Goal: Task Accomplishment & Management: Complete application form

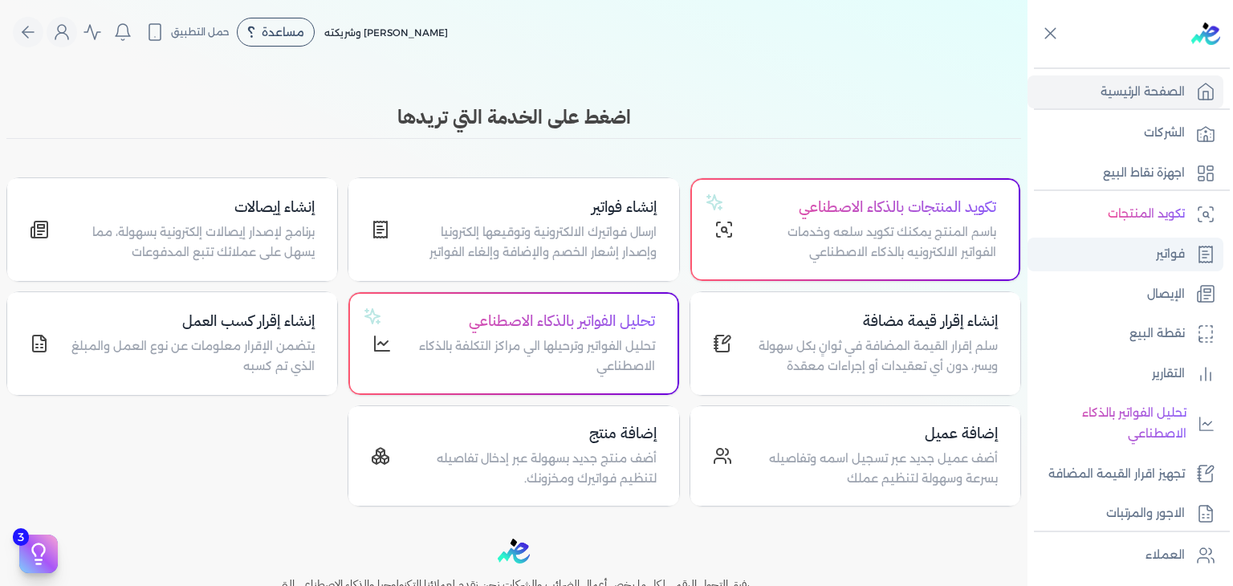
click at [1122, 252] on link "فواتير" at bounding box center [1126, 255] width 196 height 34
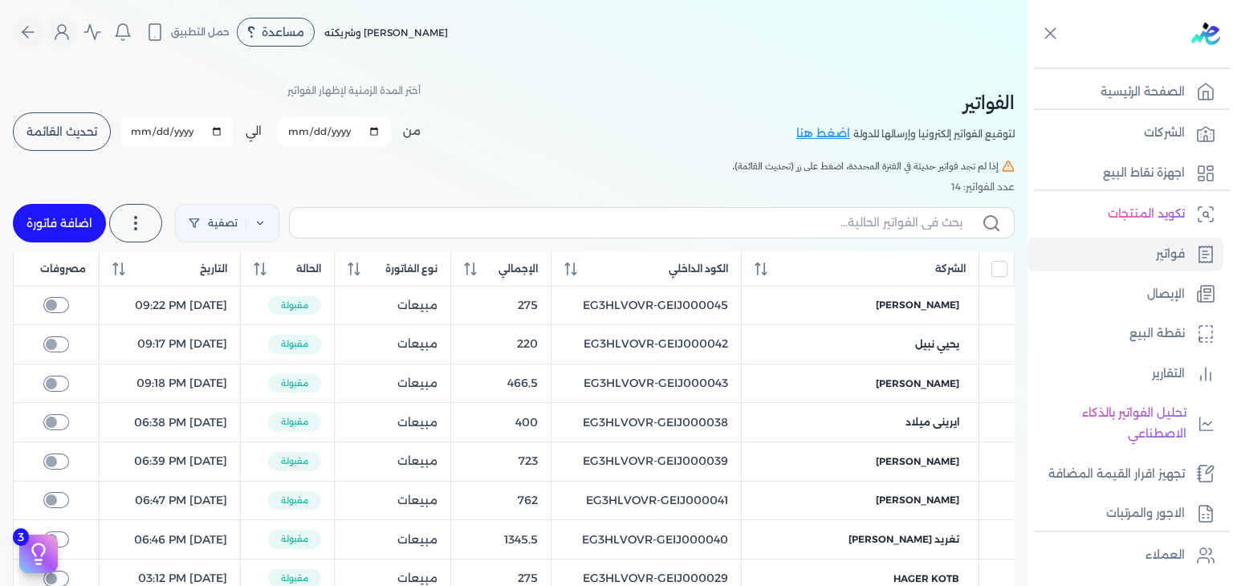
click at [142, 134] on input "[DATE]" at bounding box center [176, 131] width 112 height 29
type input "[DATE]"
click at [296, 132] on input "[DATE]" at bounding box center [334, 131] width 112 height 29
type input "[DATE]"
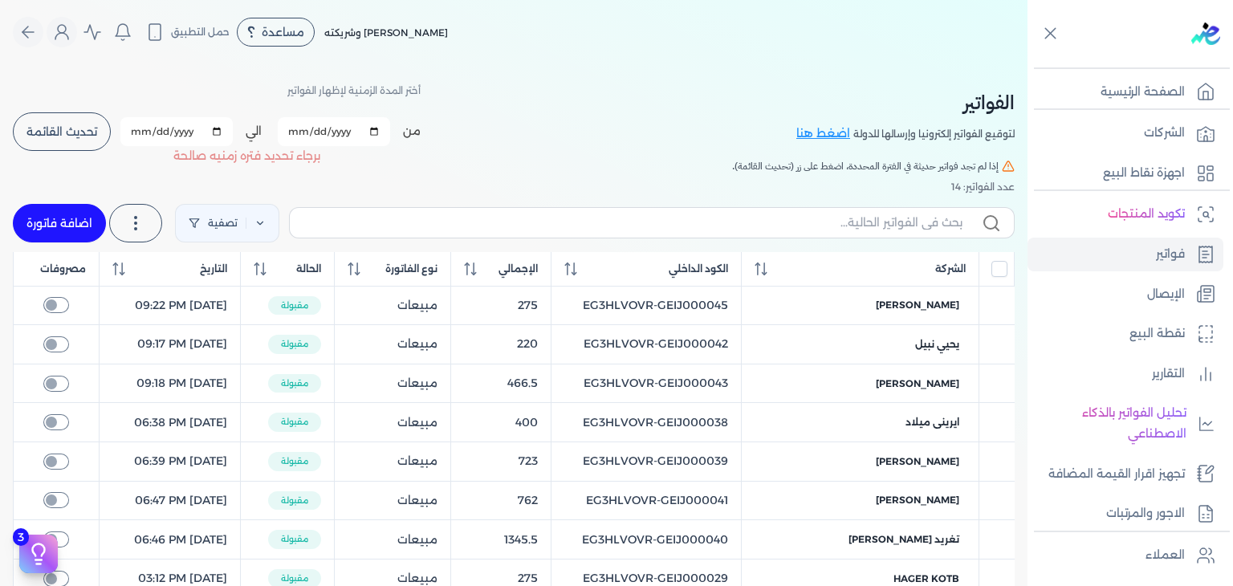
type input "[DATE]"
click at [75, 129] on span "تحديث القائمة" at bounding box center [61, 131] width 71 height 11
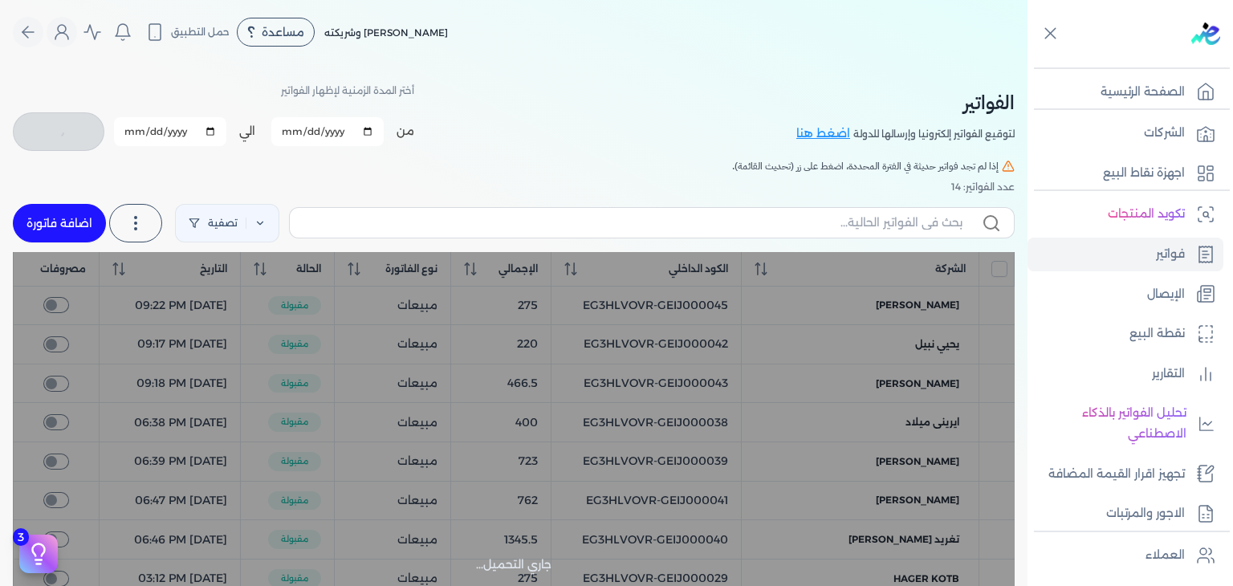
checkbox input "false"
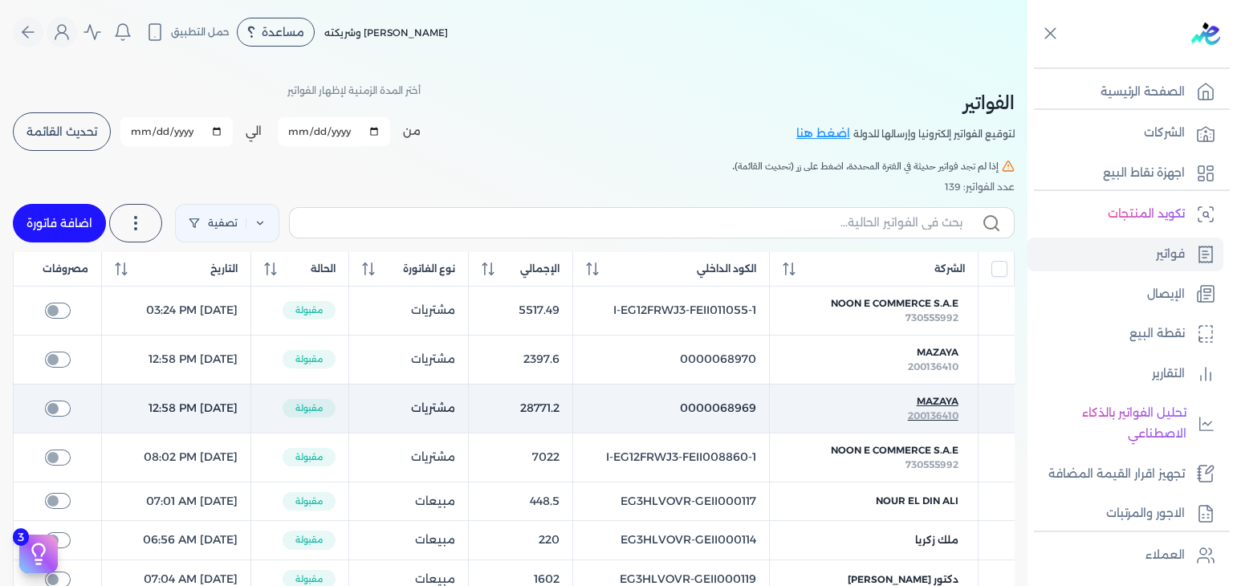
click at [937, 400] on span "Mazaya" at bounding box center [938, 401] width 42 height 14
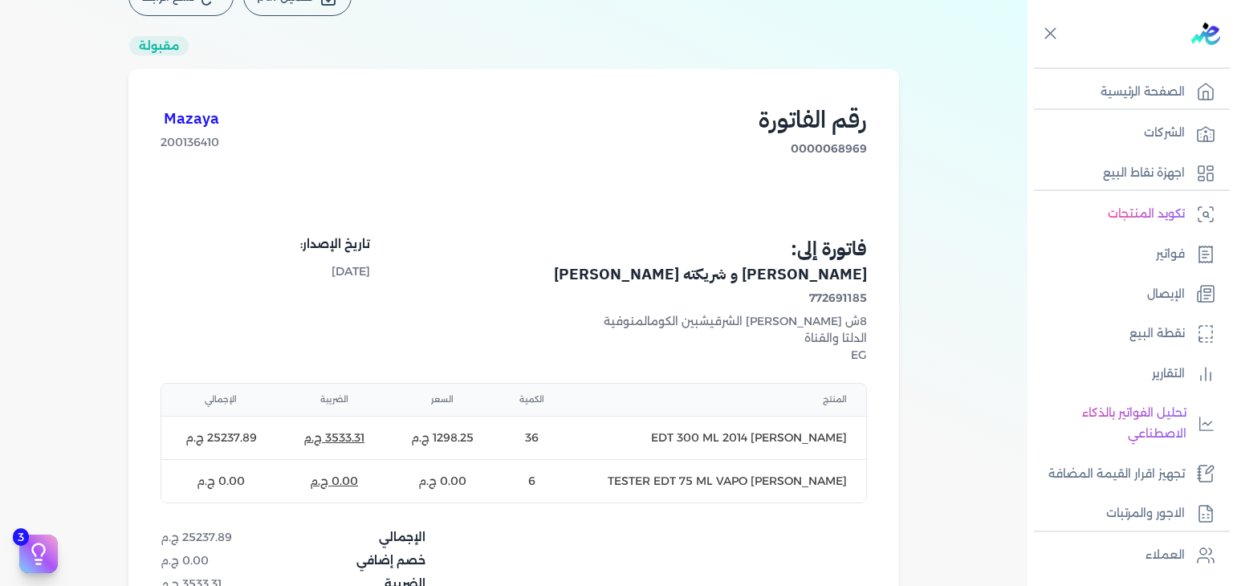
scroll to position [241, 0]
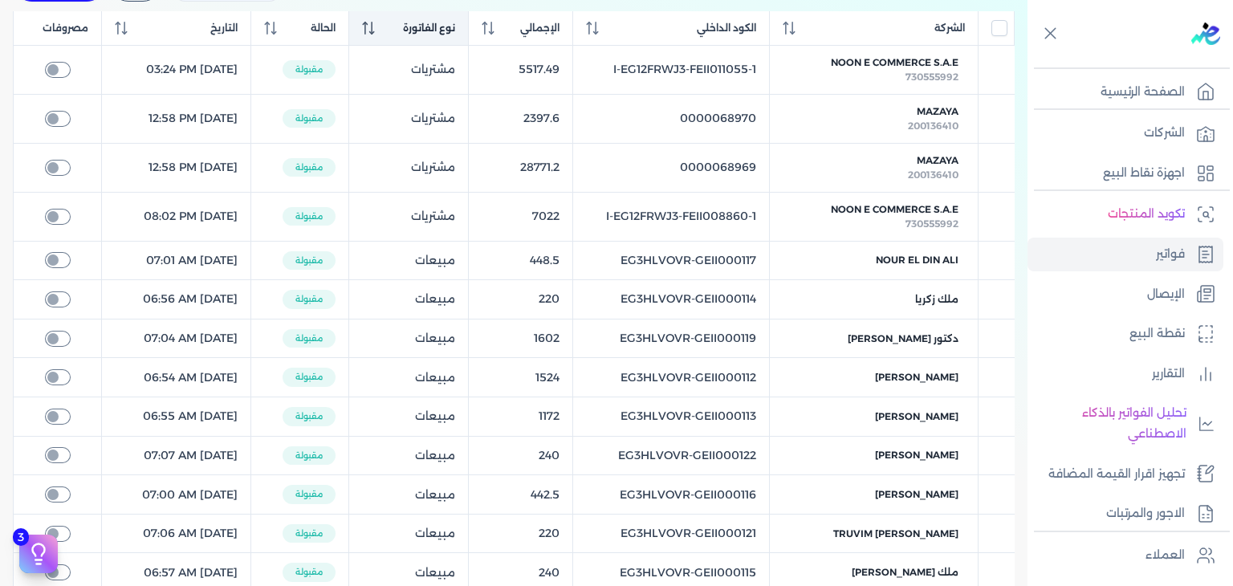
click at [375, 32] on icon at bounding box center [372, 32] width 6 height 3
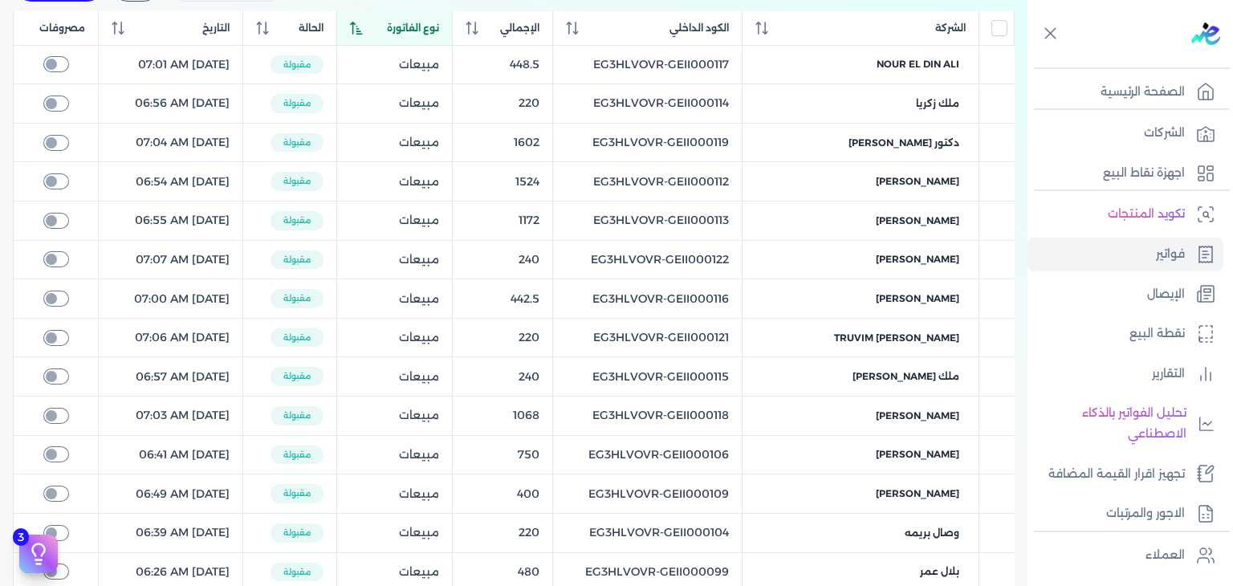
click at [363, 32] on icon at bounding box center [356, 28] width 13 height 13
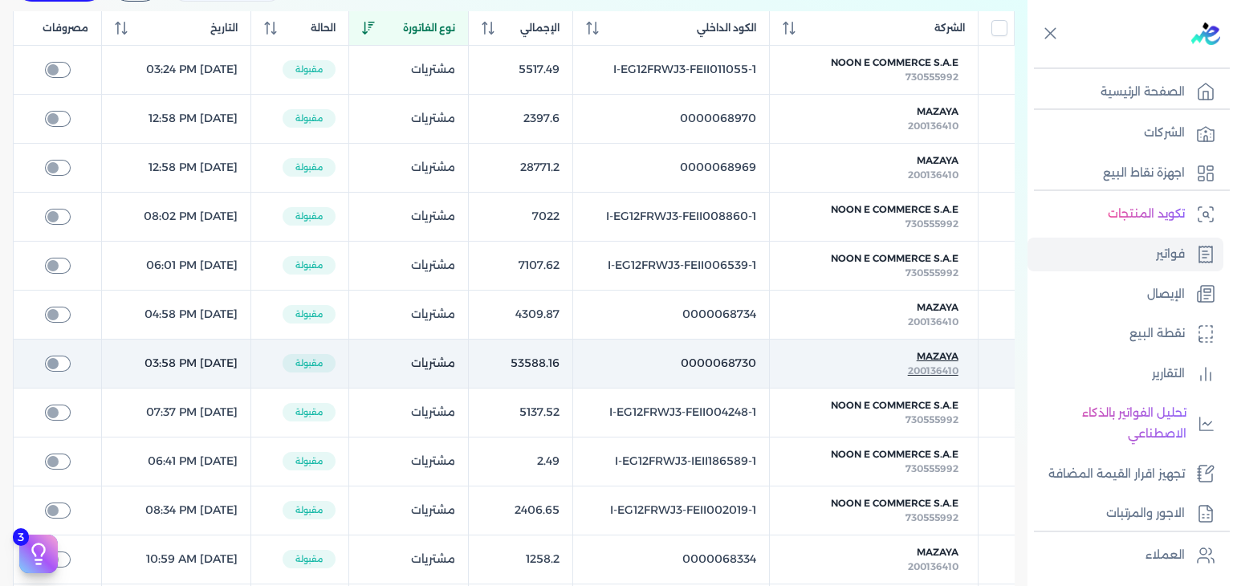
click at [938, 356] on span "Mazaya" at bounding box center [938, 356] width 42 height 14
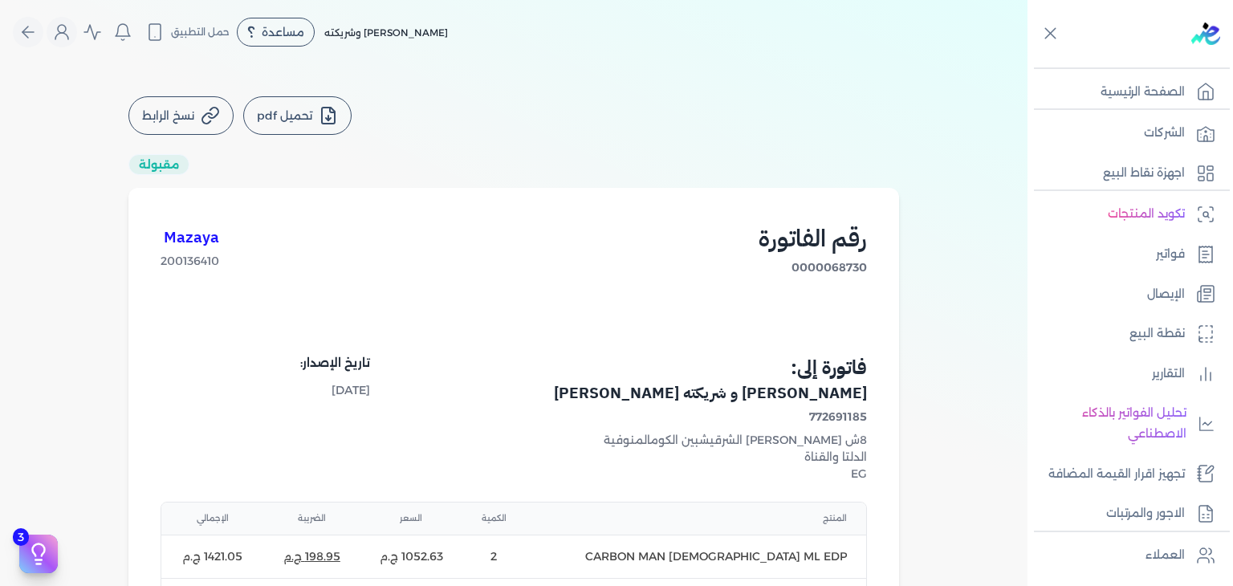
click at [256, 112] on button "تحميل pdf" at bounding box center [297, 115] width 108 height 39
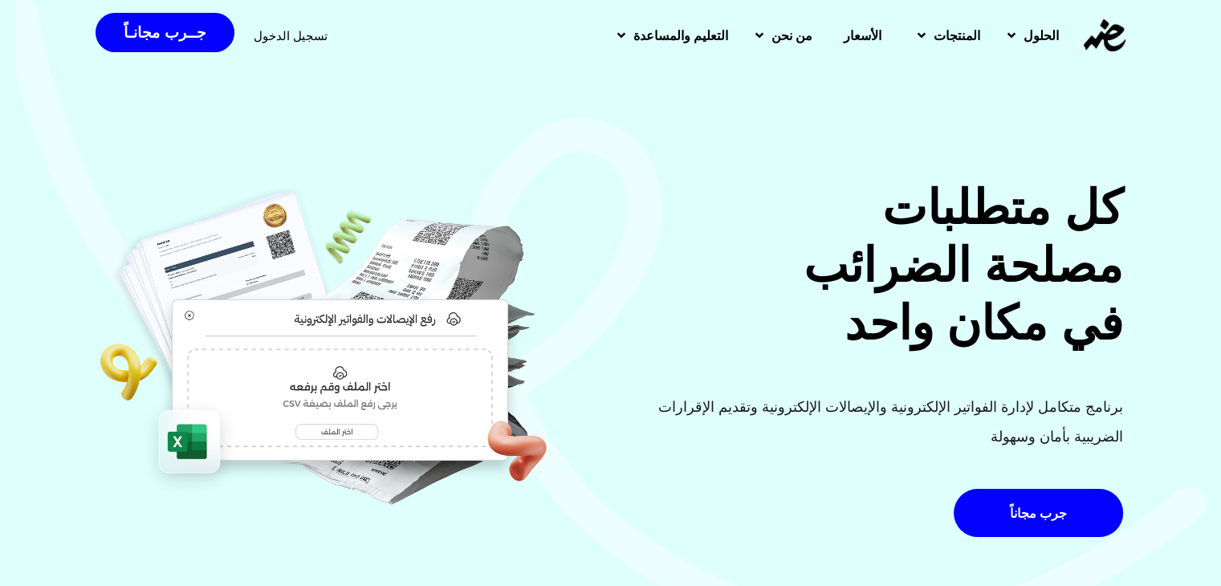
drag, startPoint x: 279, startPoint y: 30, endPoint x: 379, endPoint y: 104, distance: 124.0
click at [279, 30] on span "تسجيل الدخول" at bounding box center [291, 36] width 74 height 12
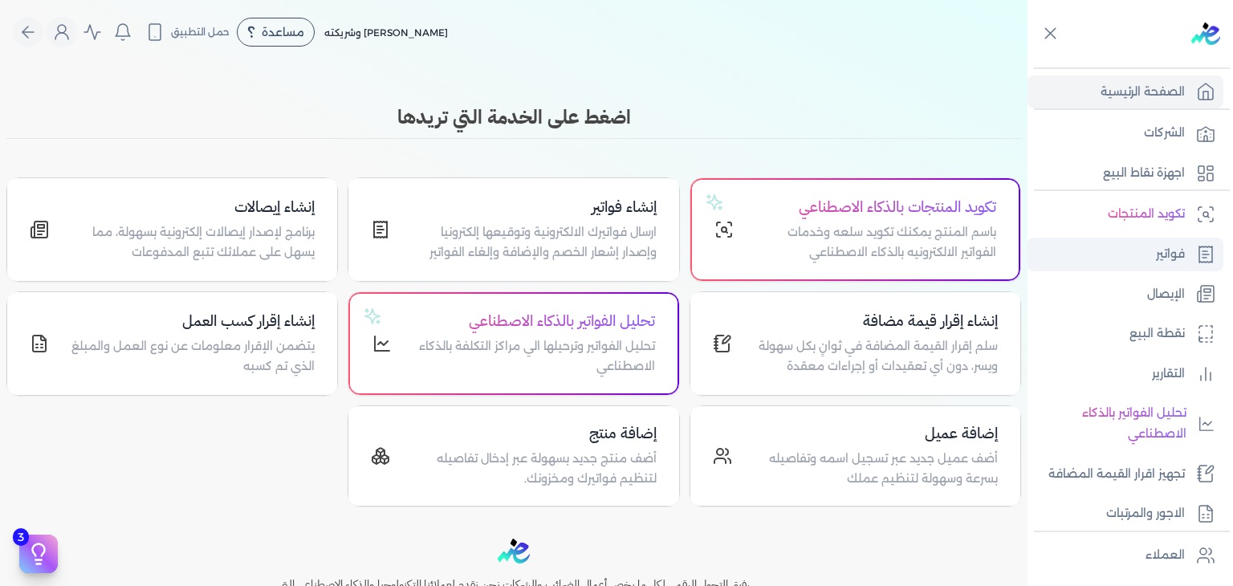
click at [1182, 254] on p "فواتير" at bounding box center [1170, 254] width 29 height 21
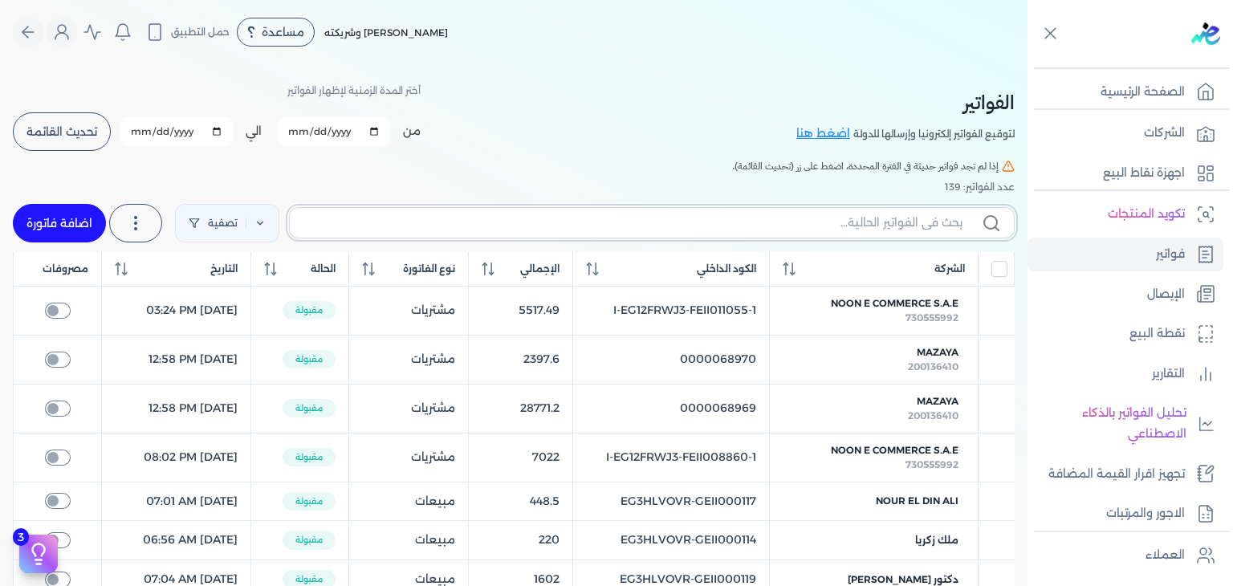
click at [780, 222] on input "text" at bounding box center [633, 222] width 660 height 17
paste input "EG3HLVOVR-GEIJ000040"
type input "EG3HLVOVR-GEIJ000040"
checkbox input "false"
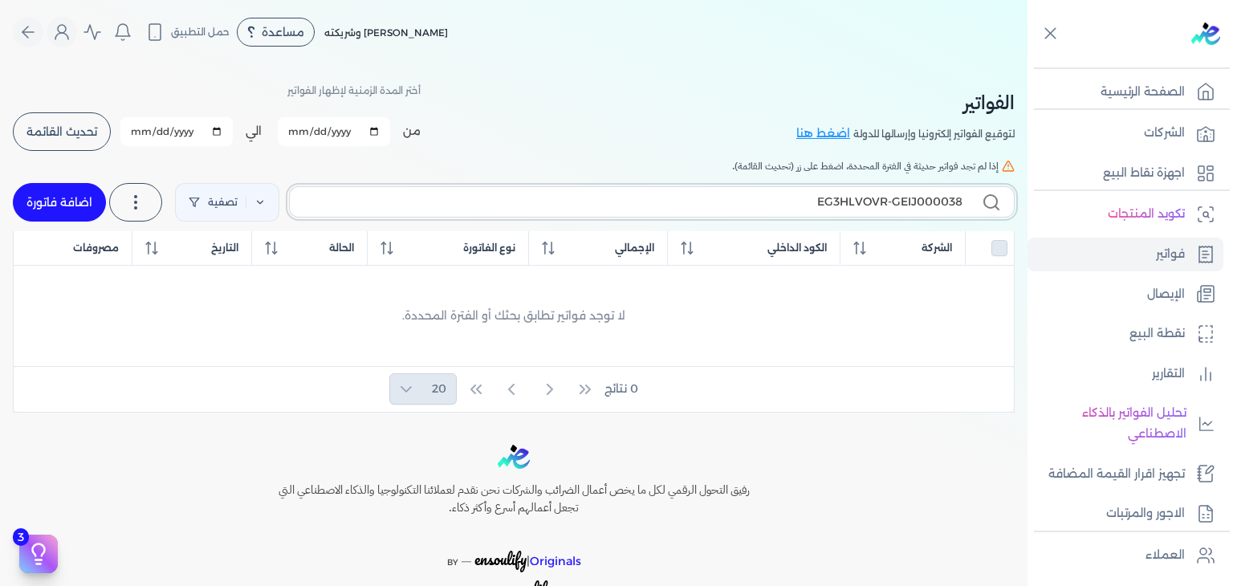
drag, startPoint x: 956, startPoint y: 200, endPoint x: 967, endPoint y: 203, distance: 11.7
click at [967, 203] on label "EG3HLVOVR-GEIJ000038" at bounding box center [652, 201] width 726 height 31
type input "EG3HLVOVR-GEIJ000037"
click at [303, 136] on input "2025-09-01" at bounding box center [334, 131] width 112 height 29
type input "2025-10-01"
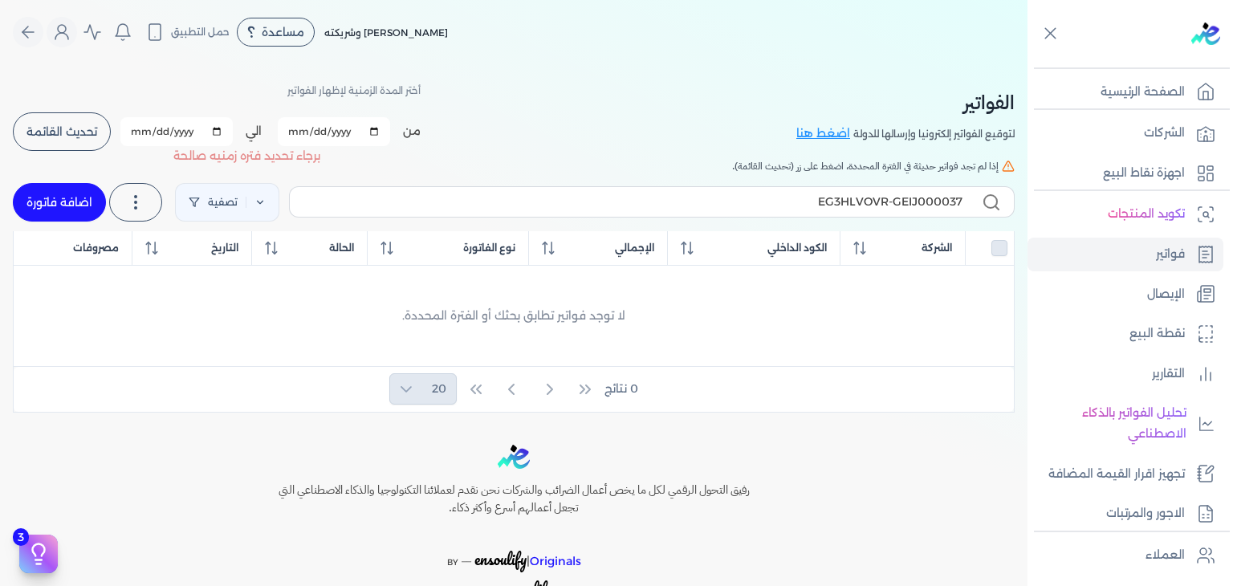
click at [164, 132] on input "2025-09-30" at bounding box center [176, 131] width 112 height 29
type input "2025-10-30"
click at [63, 135] on span "تحديث القائمة" at bounding box center [61, 131] width 71 height 11
checkbox input "false"
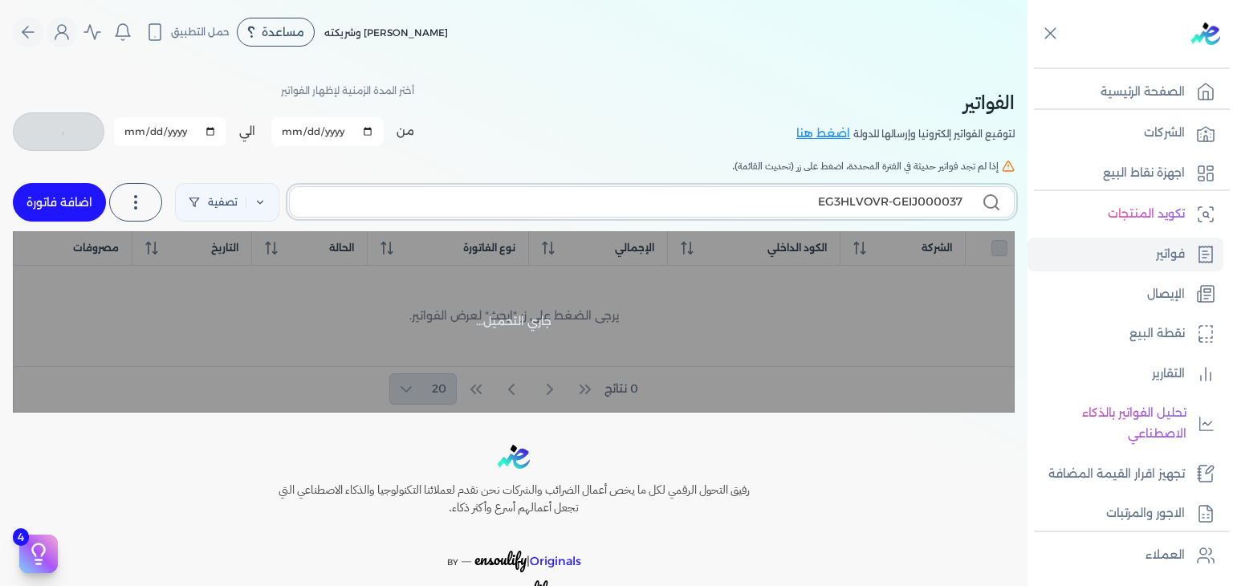
drag, startPoint x: 951, startPoint y: 200, endPoint x: 971, endPoint y: 200, distance: 20.1
click at [971, 200] on label "EG3HLVOVR-GEIJ000037" at bounding box center [652, 201] width 726 height 31
type input "EG3HLVOVR-GEIJ000040"
checkbox input "false"
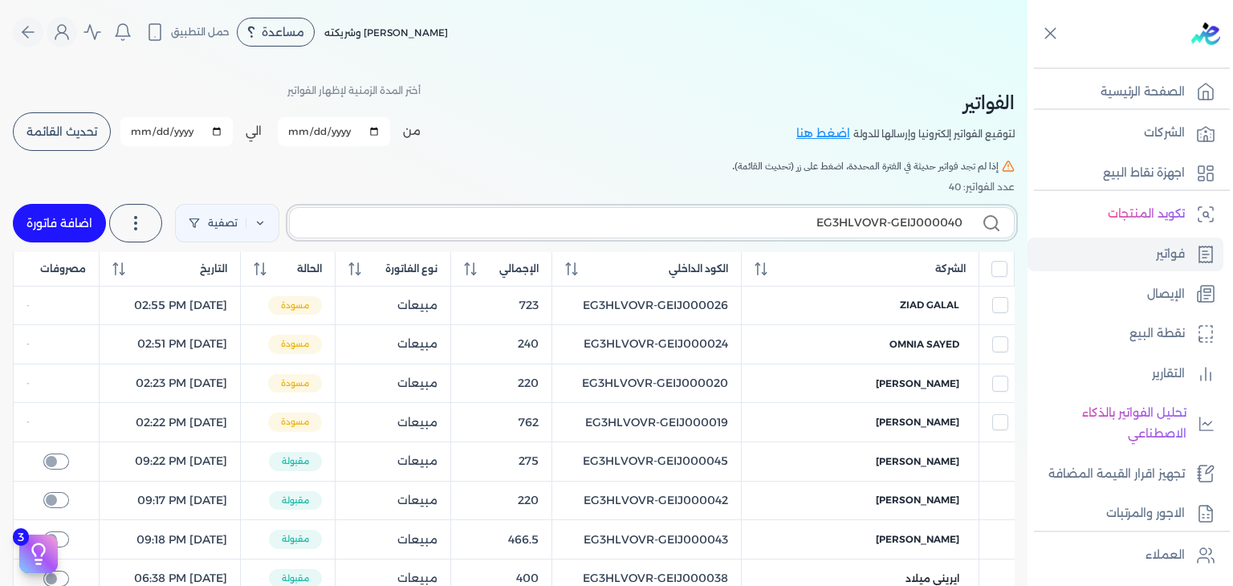
type input "EG3HLVOVR-GEIJ000040"
checkbox input "false"
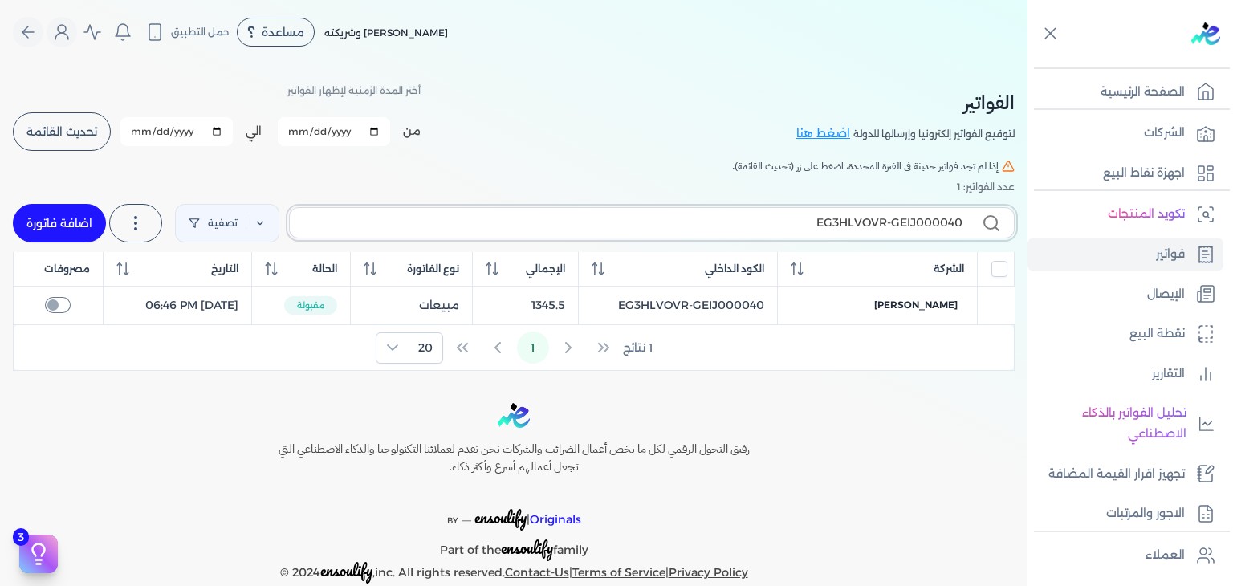
paste input "1"
paste input "2"
click at [963, 220] on label "EG3HLVOVR-GEIJ000042" at bounding box center [652, 222] width 726 height 31
type input "EG3HLVOVR-GEIJ000044"
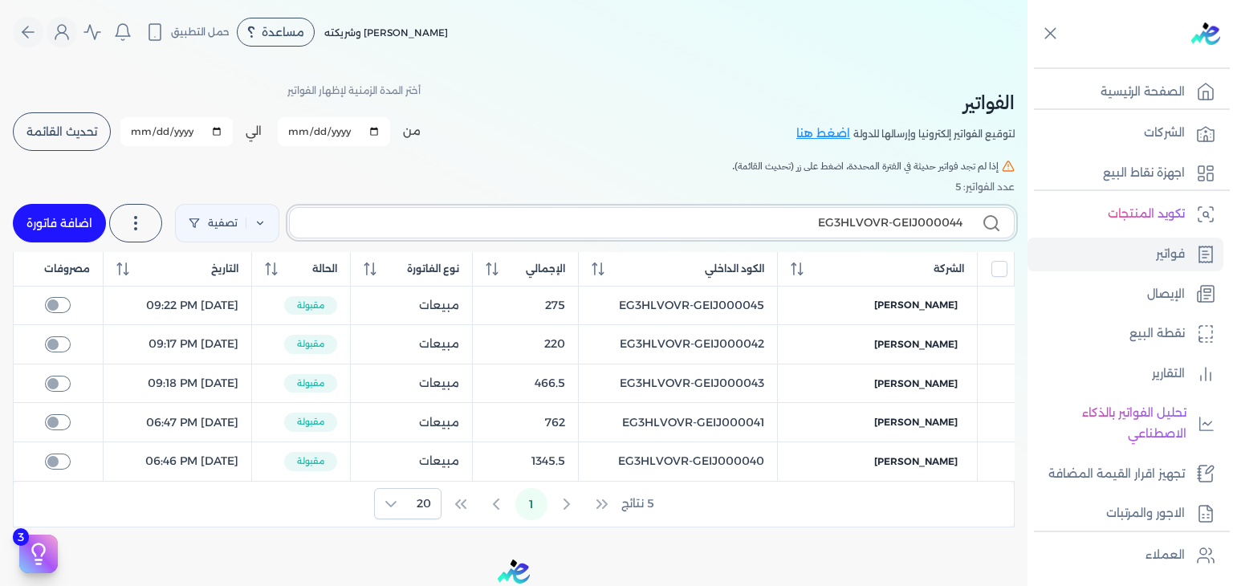
checkbox input "false"
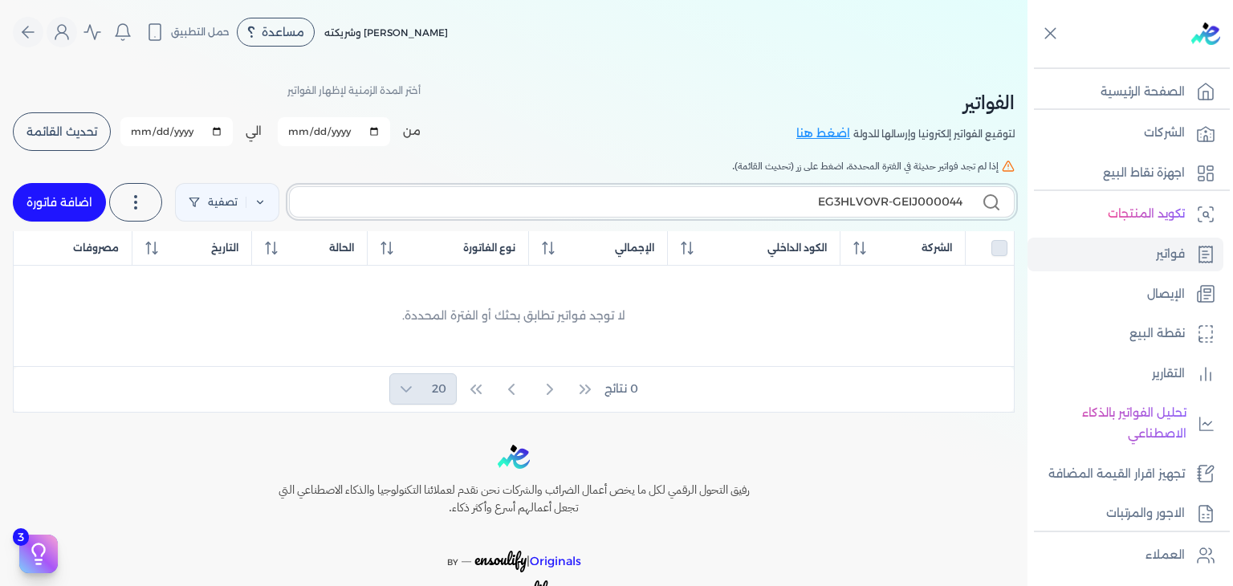
type input "EG3HLVOVR-GEIJ000044"
click at [73, 214] on link "اضافة فاتورة" at bounding box center [59, 202] width 93 height 39
click at [0, 0] on div at bounding box center [0, 0] width 0 height 0
select select "EGP"
select select "B"
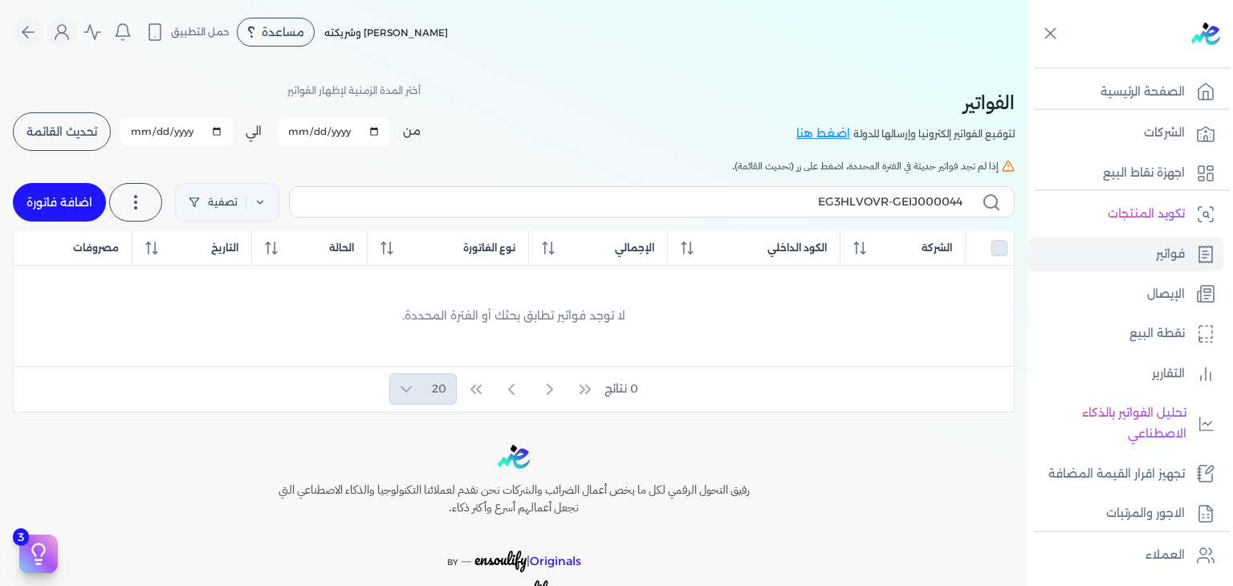
select select "EGS"
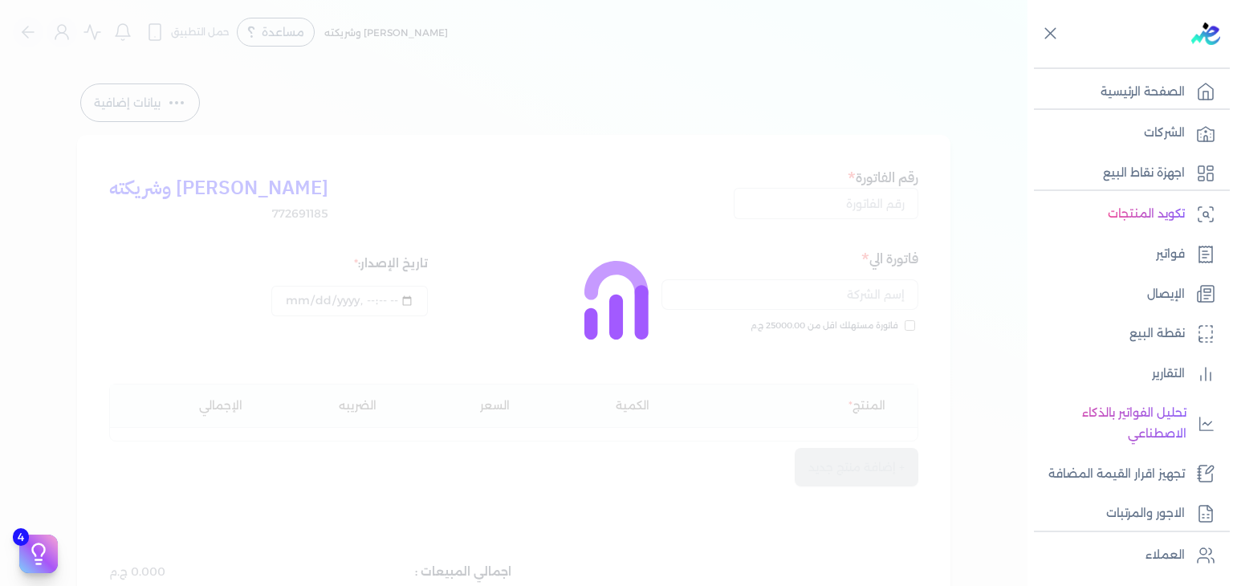
click at [792, 200] on div at bounding box center [616, 293] width 1233 height 586
click at [793, 205] on div at bounding box center [616, 293] width 1233 height 586
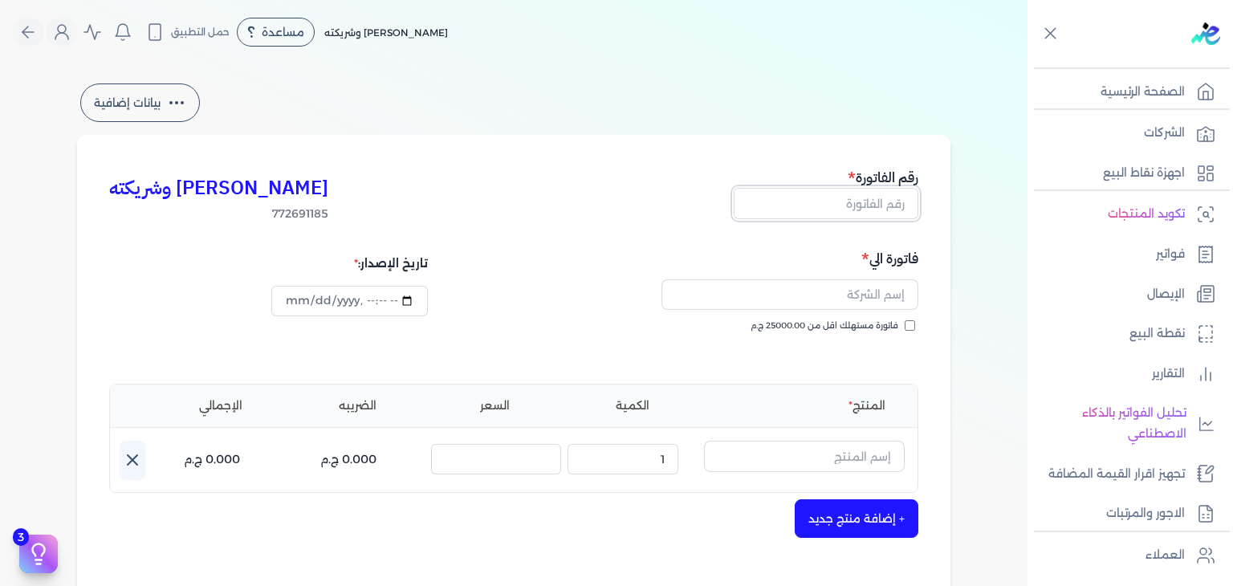
click at [851, 210] on input "text" at bounding box center [826, 203] width 185 height 31
paste input "EG3HLVOVR-GEIJ000044"
click at [837, 209] on input "EG3HLVOVR-GEIJ000044" at bounding box center [826, 203] width 185 height 31
paste input "5"
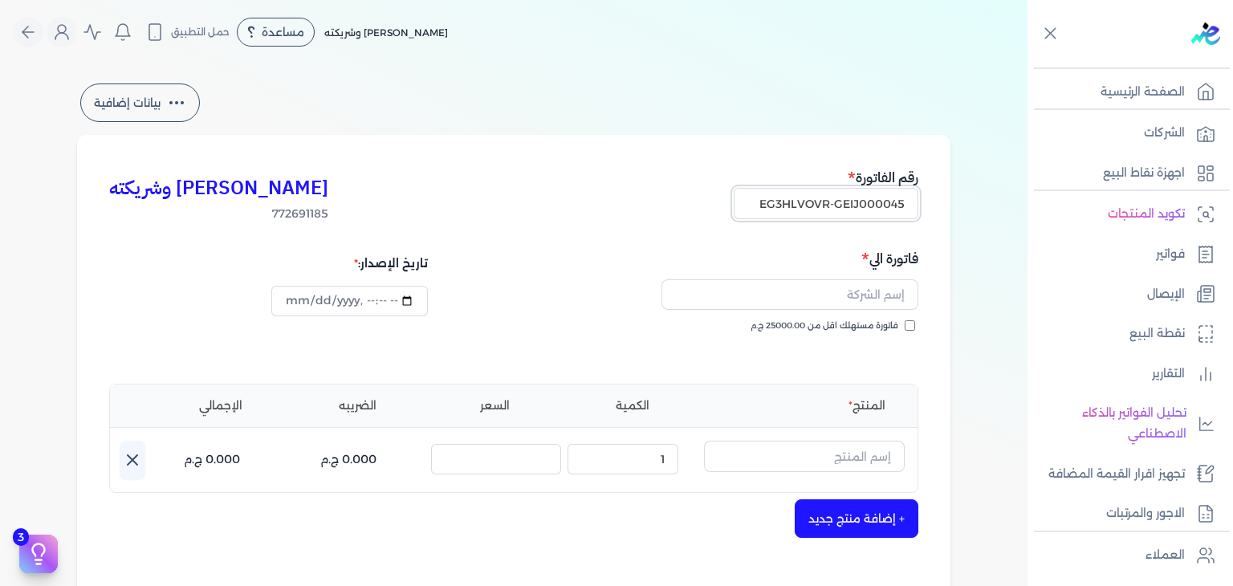
type input "EG3HLVOVR-GEIJ000045"
click at [915, 325] on input "فاتورة مستهلك اقل من 25000.00 ج.م" at bounding box center [910, 325] width 10 height 10
checkbox input "true"
click at [1161, 260] on p "فواتير" at bounding box center [1170, 254] width 29 height 21
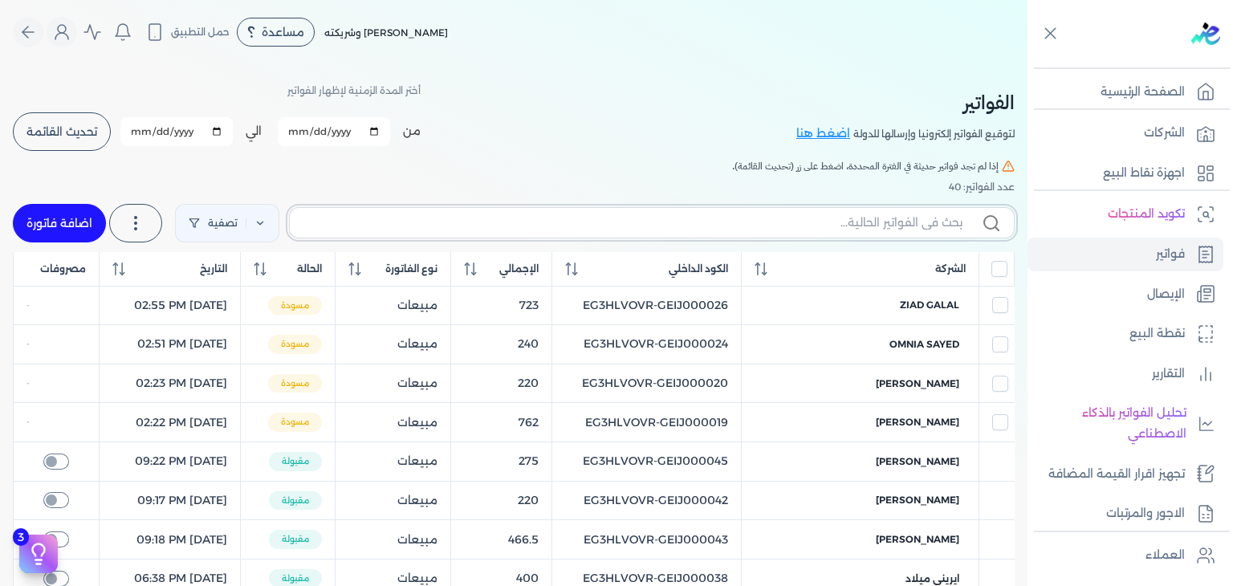
click at [867, 225] on input "text" at bounding box center [633, 222] width 660 height 17
paste input "Nadia Ahmed"
type input "Nadia Ahmed"
checkbox input "false"
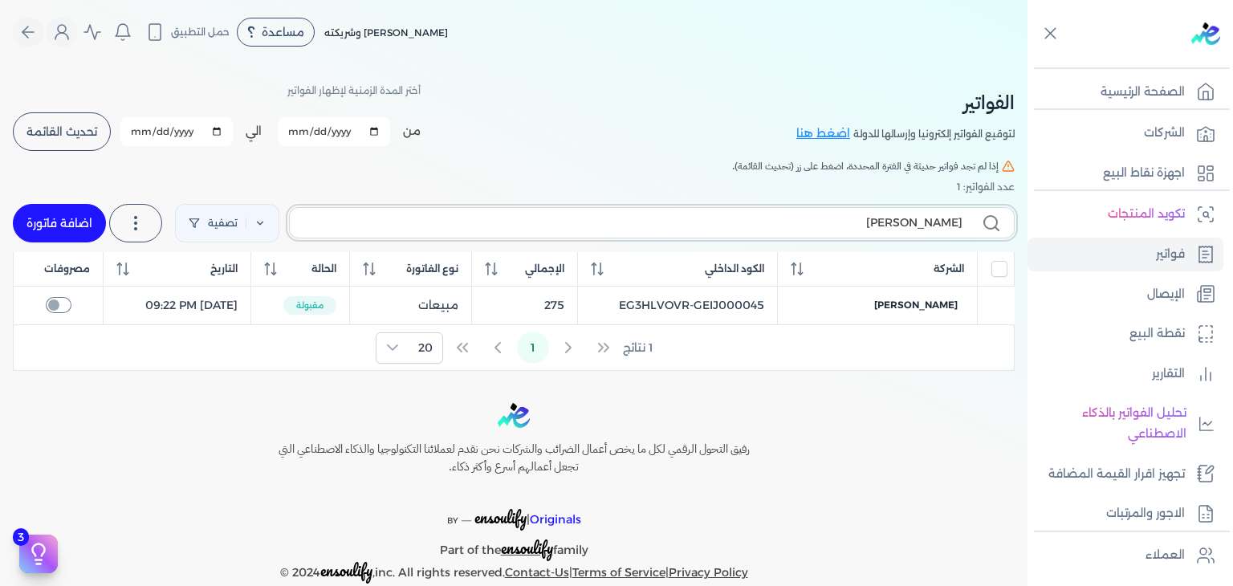
click at [930, 222] on input "Nadia Ahmed" at bounding box center [633, 222] width 660 height 17
paste input "EG3HLVOVR-GEIJ000045"
paste input "6"
type input "EG3HLVOVR-GEIJ000046"
checkbox input "false"
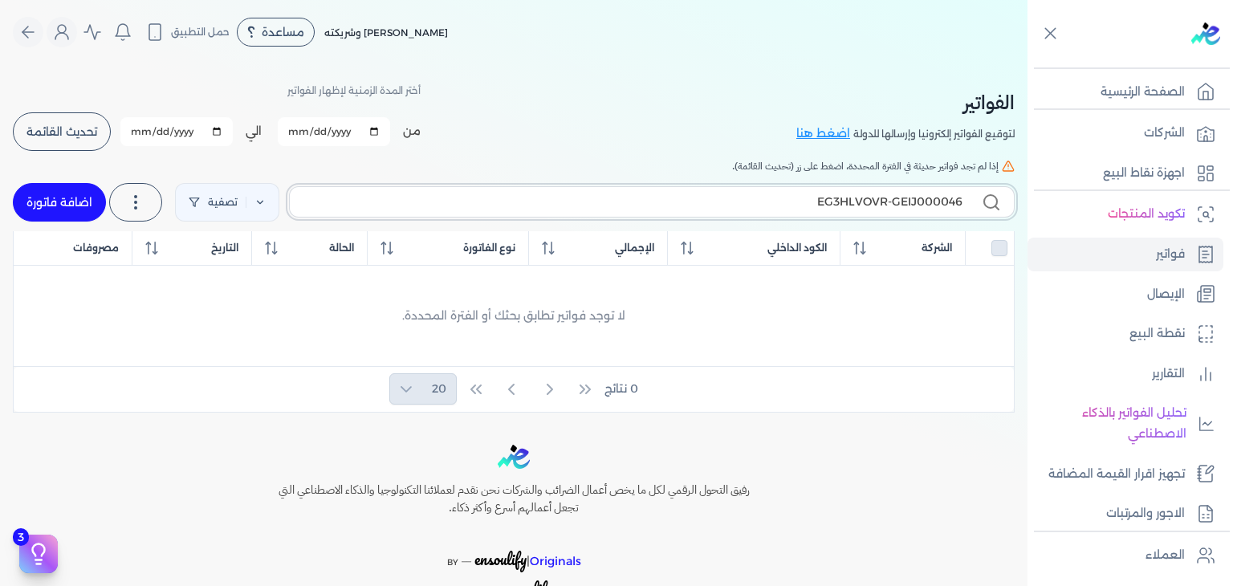
type input "EG3HLVOVR-GEIJ000046"
click at [42, 204] on link "اضافة فاتورة" at bounding box center [59, 202] width 93 height 39
select select "EGP"
select select "B"
select select "EGS"
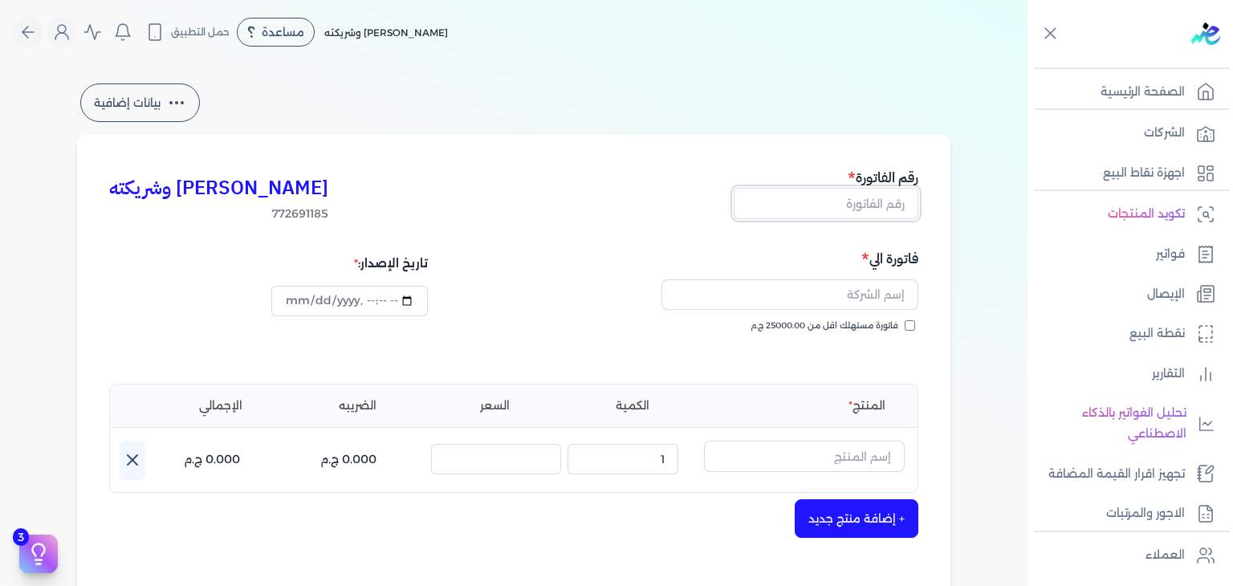
drag, startPoint x: 893, startPoint y: 200, endPoint x: 890, endPoint y: 210, distance: 9.9
click at [893, 200] on input "text" at bounding box center [826, 203] width 185 height 31
paste input "EG3HLVOVR-GEIJ000046"
type input "EG3HLVOVR-GEIJ000046"
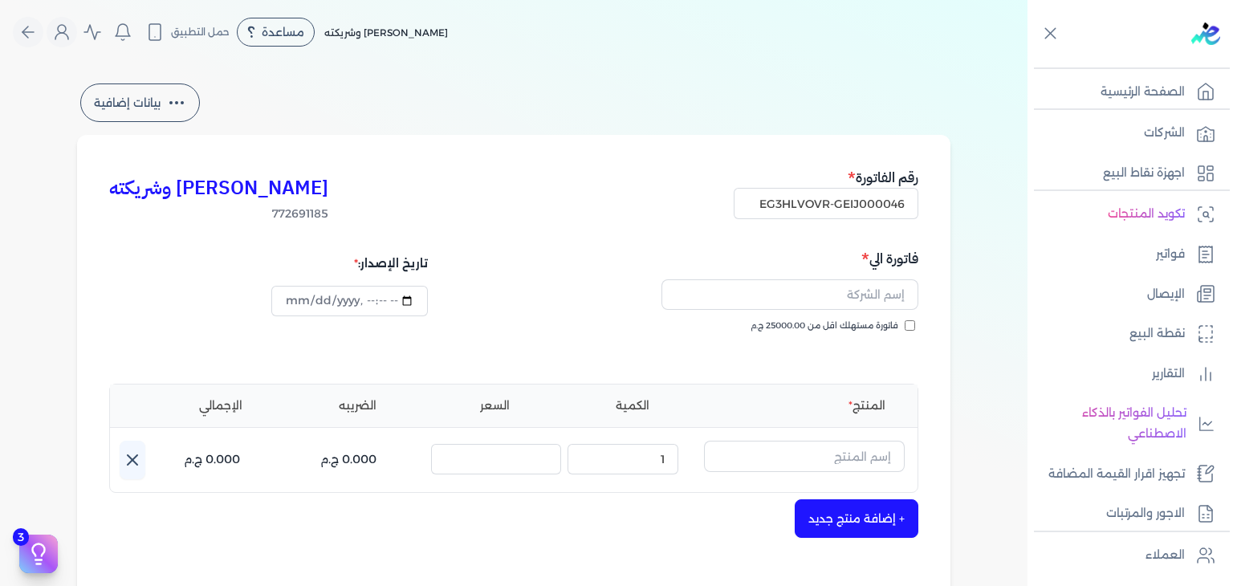
click at [915, 324] on input "فاتورة مستهلك اقل من 25000.00 ج.م" at bounding box center [910, 325] width 10 height 10
checkbox input "true"
click at [825, 457] on input "text" at bounding box center [804, 456] width 201 height 31
paste input "كريزي جيرل"
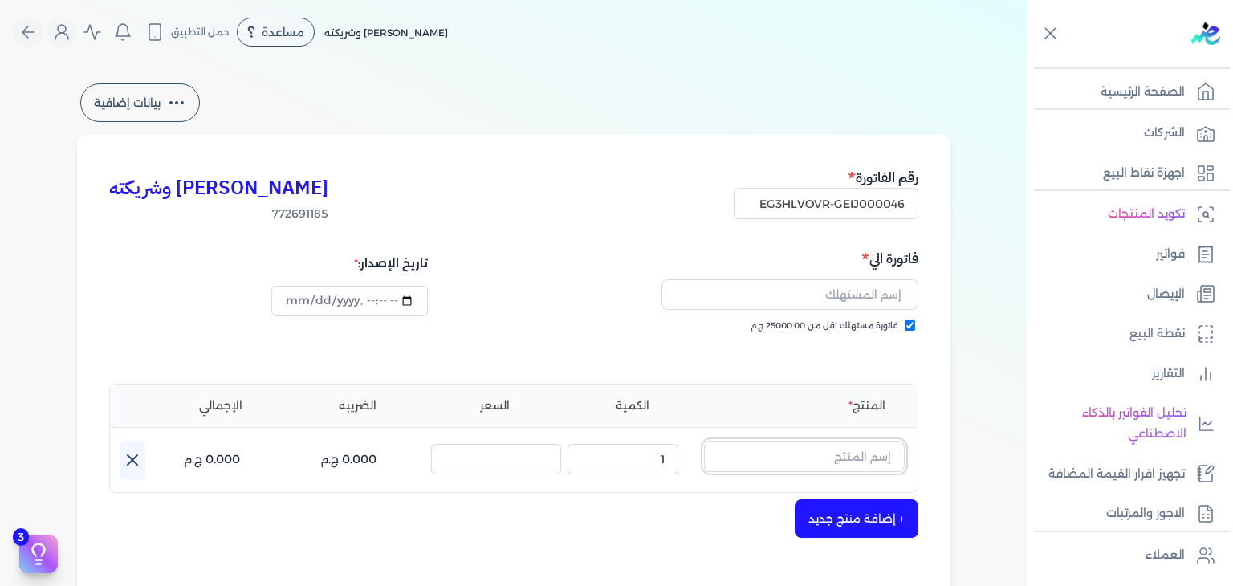
type input "كريزي جيرل"
